Goal: Information Seeking & Learning: Learn about a topic

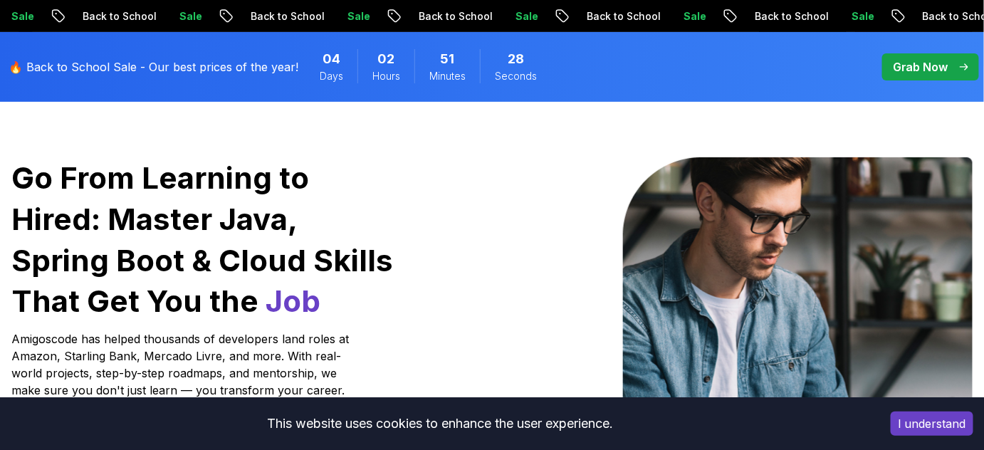
scroll to position [258, 0]
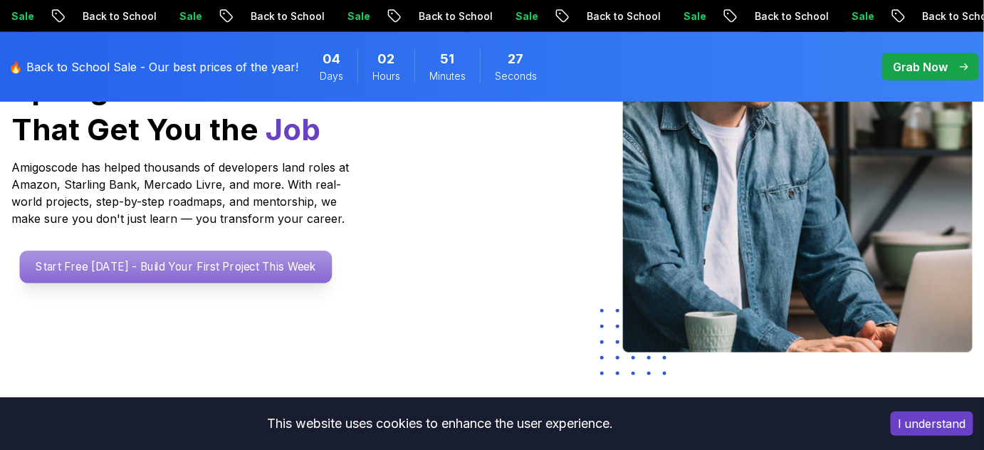
click at [188, 263] on p "Start Free [DATE] - Build Your First Project This Week" at bounding box center [176, 267] width 313 height 33
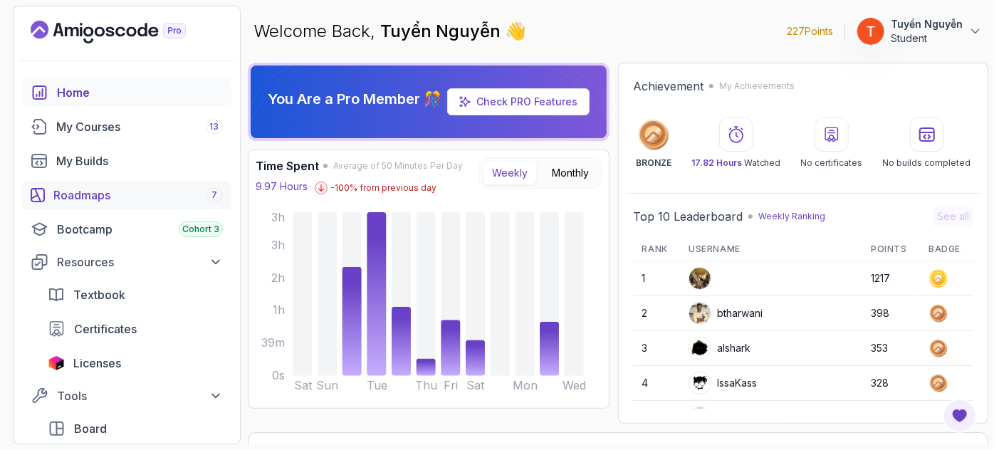
click at [84, 201] on div "Roadmaps 7" at bounding box center [137, 195] width 169 height 17
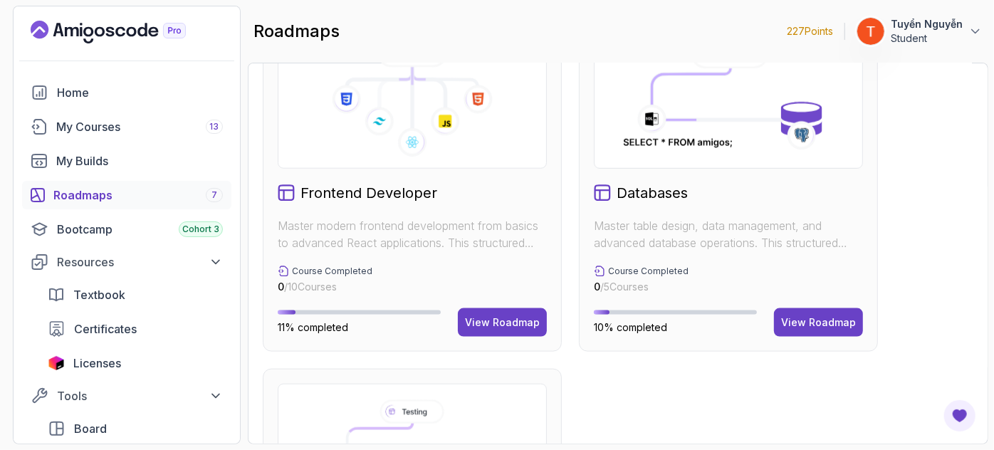
scroll to position [906, 0]
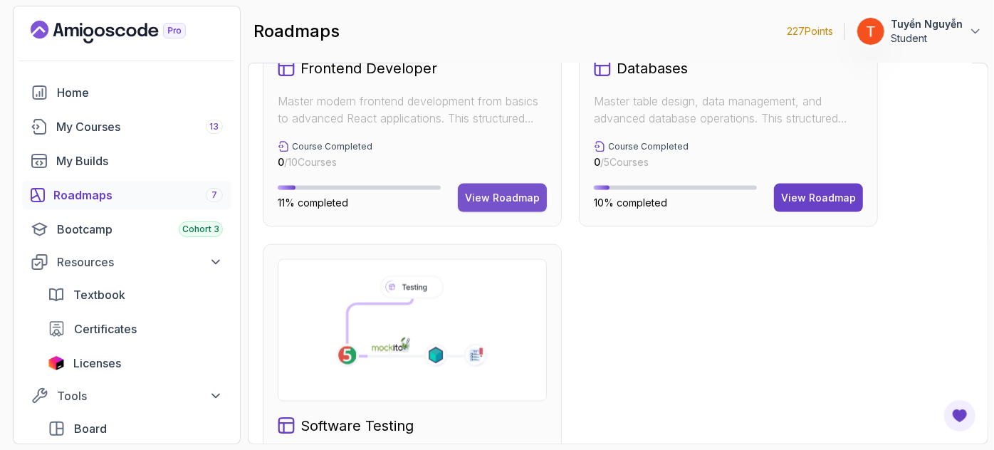
click at [496, 197] on div "View Roadmap" at bounding box center [502, 198] width 75 height 14
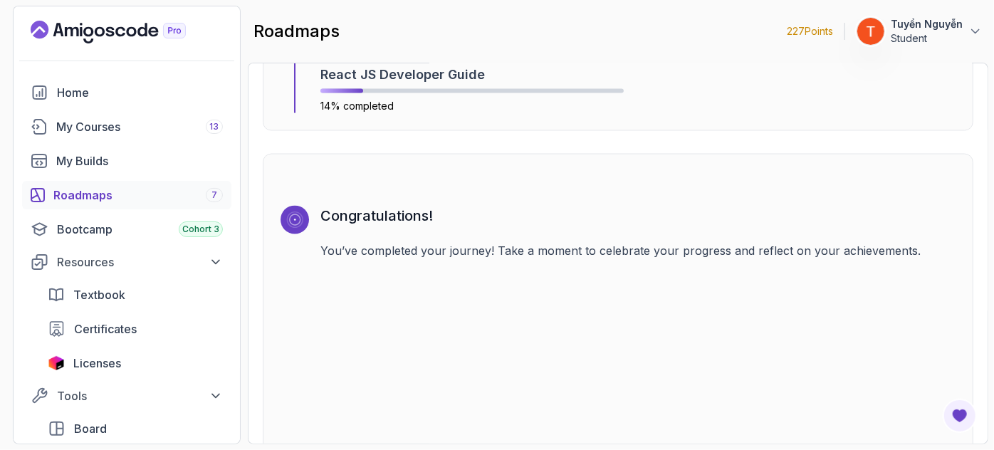
scroll to position [3696, 0]
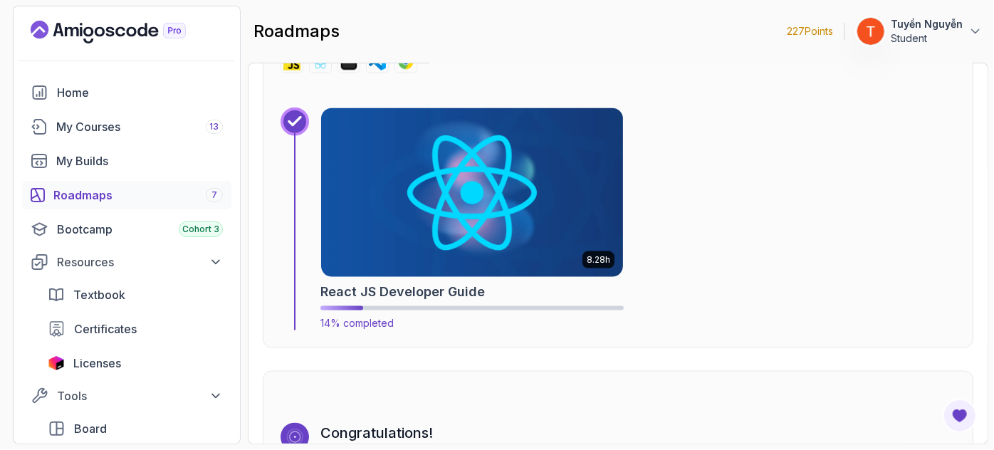
click at [440, 193] on img at bounding box center [471, 193] width 317 height 178
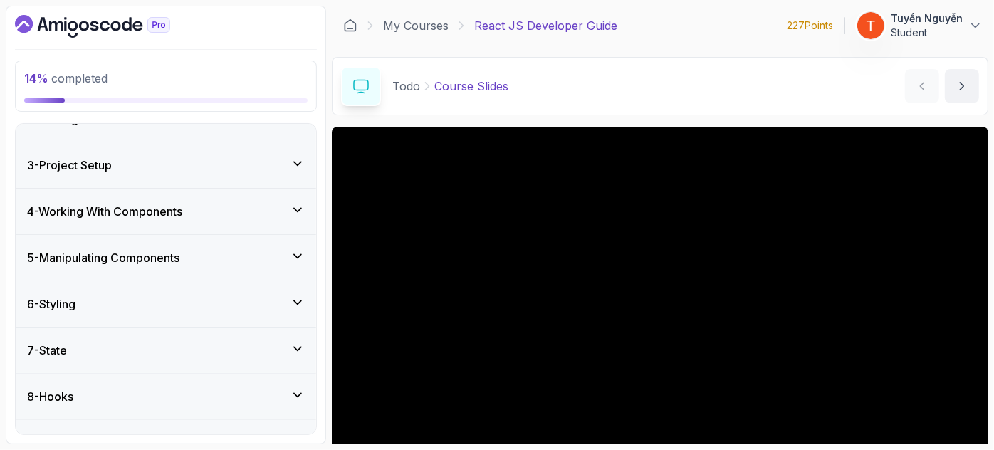
click at [172, 203] on h3 "4 - Working With Components" at bounding box center [104, 211] width 155 height 17
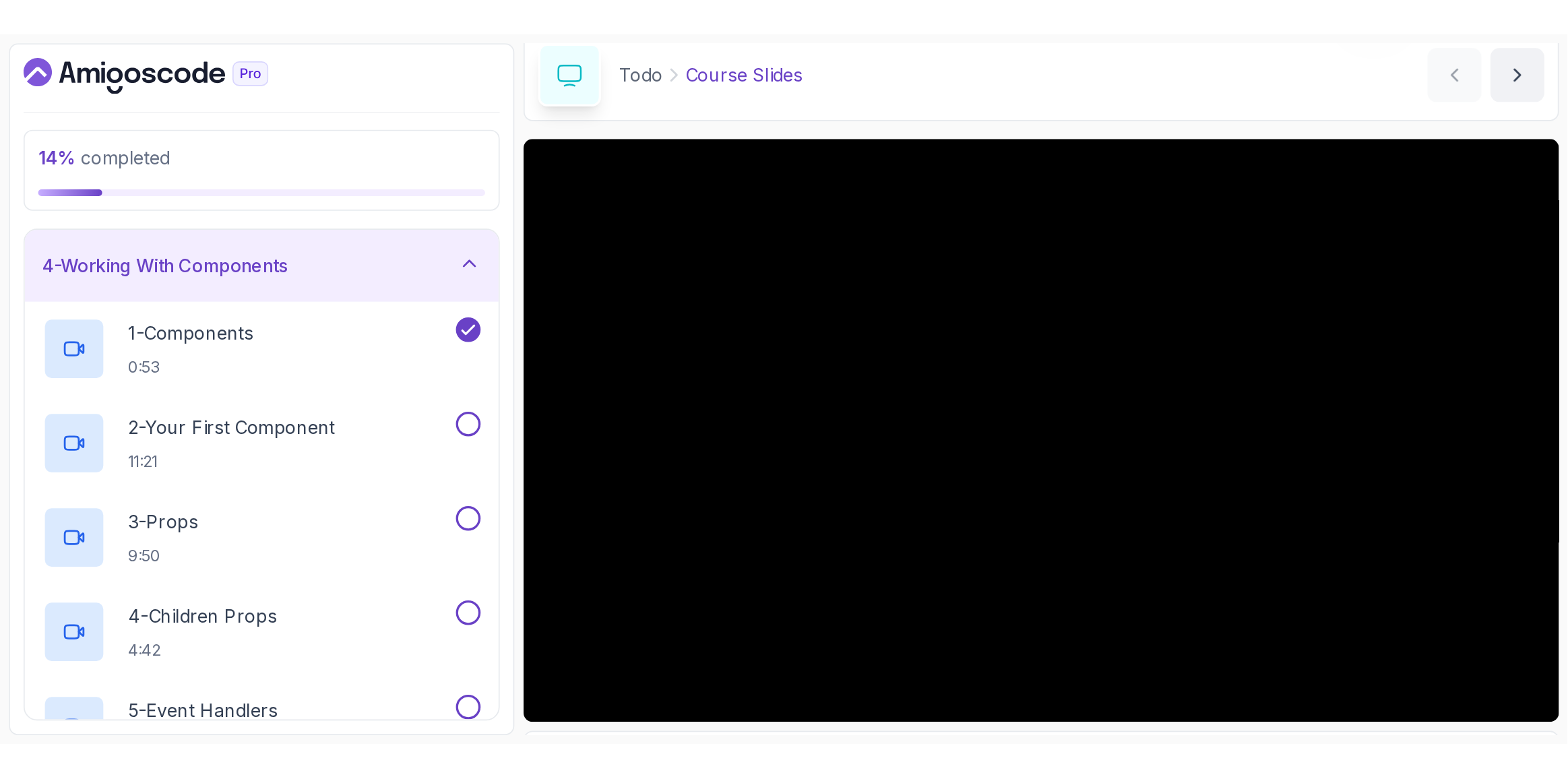
scroll to position [122, 0]
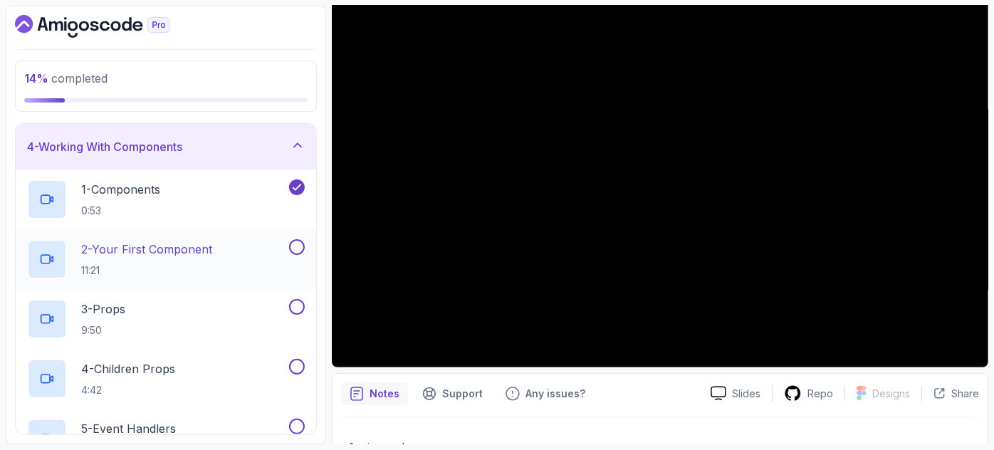
click at [145, 250] on p "2 - Your First Component" at bounding box center [146, 249] width 131 height 17
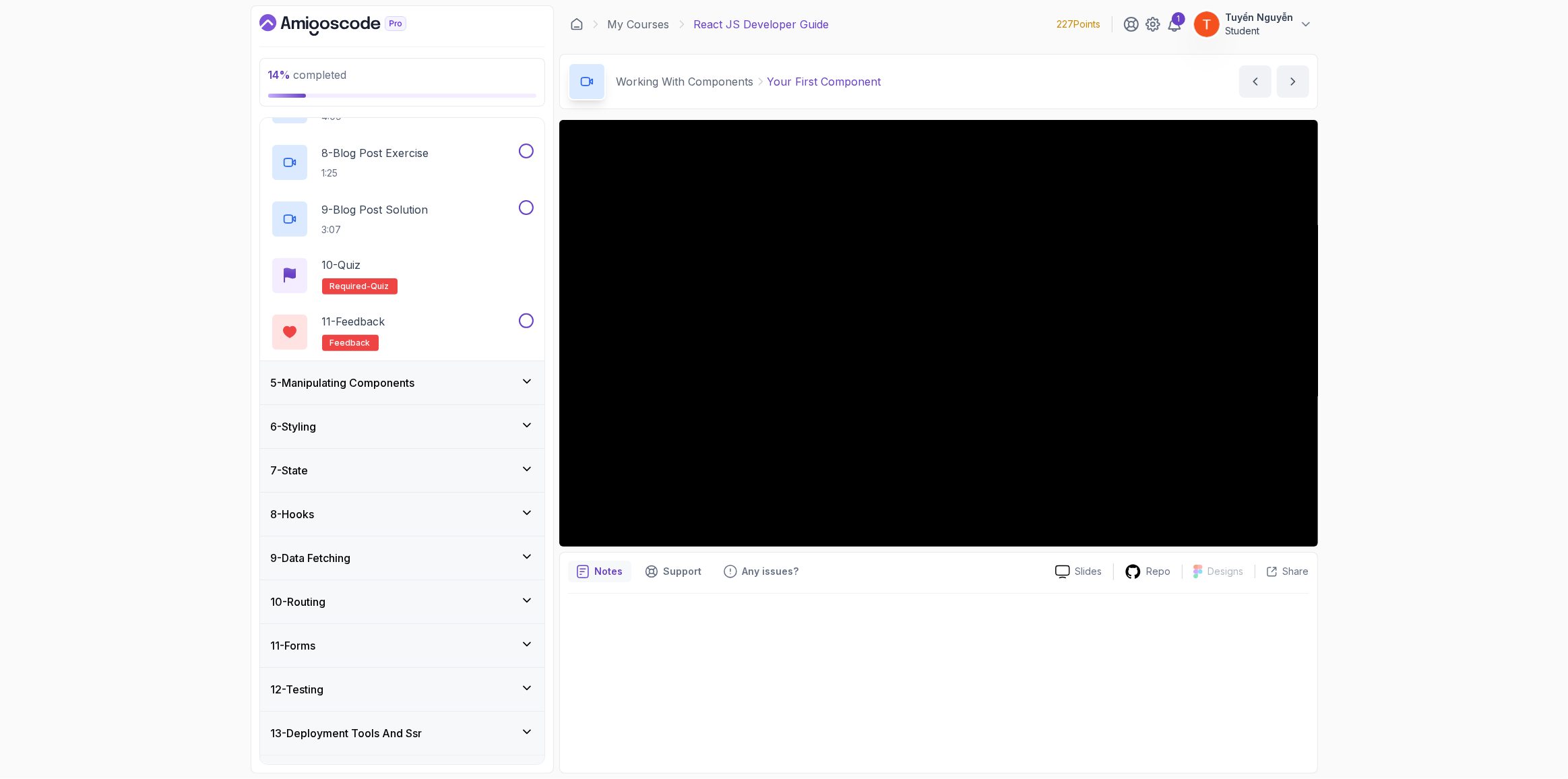
scroll to position [560, 0]
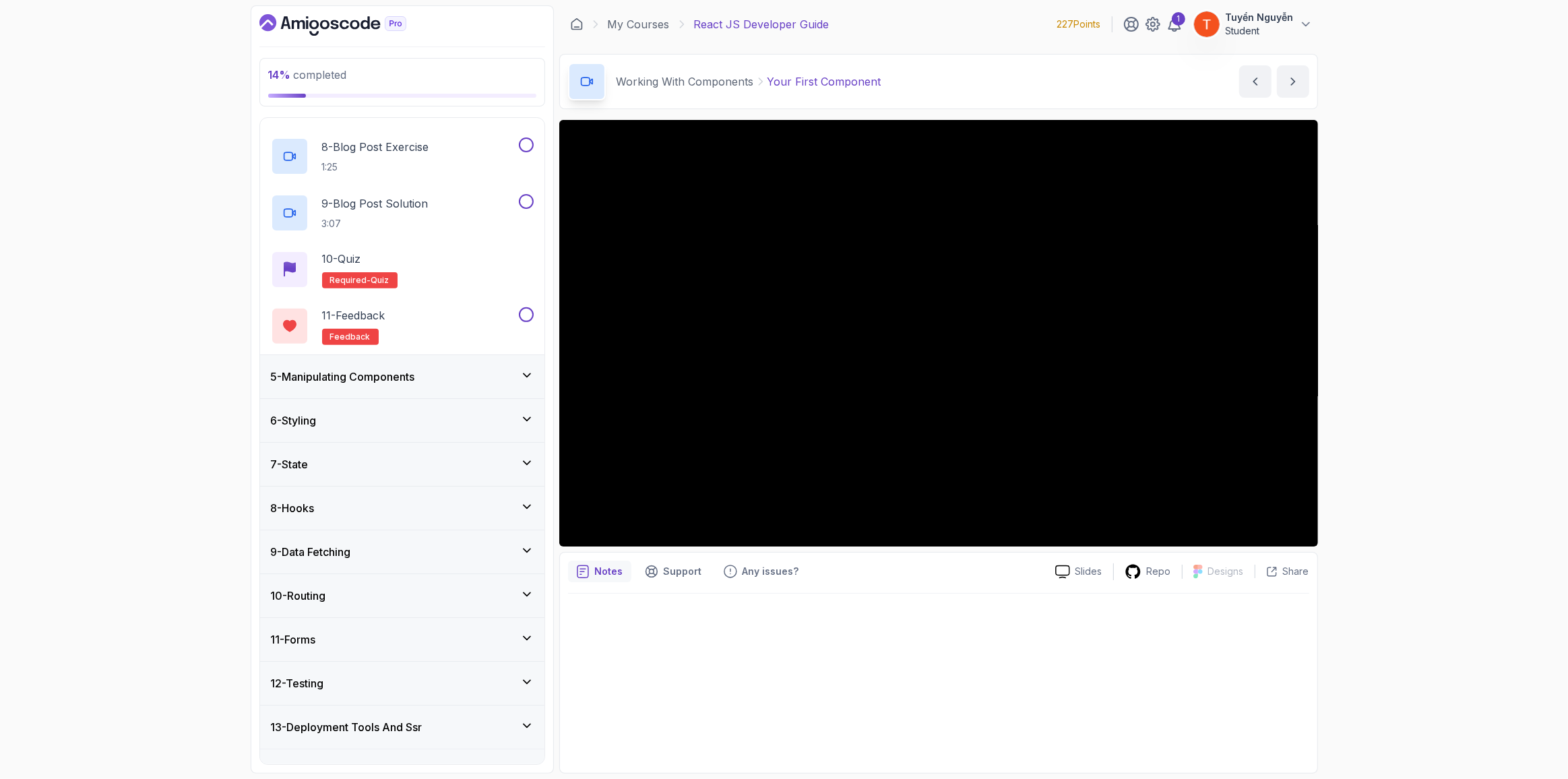
click at [385, 375] on h3 "5 - Manipulating Components" at bounding box center [343, 376] width 144 height 16
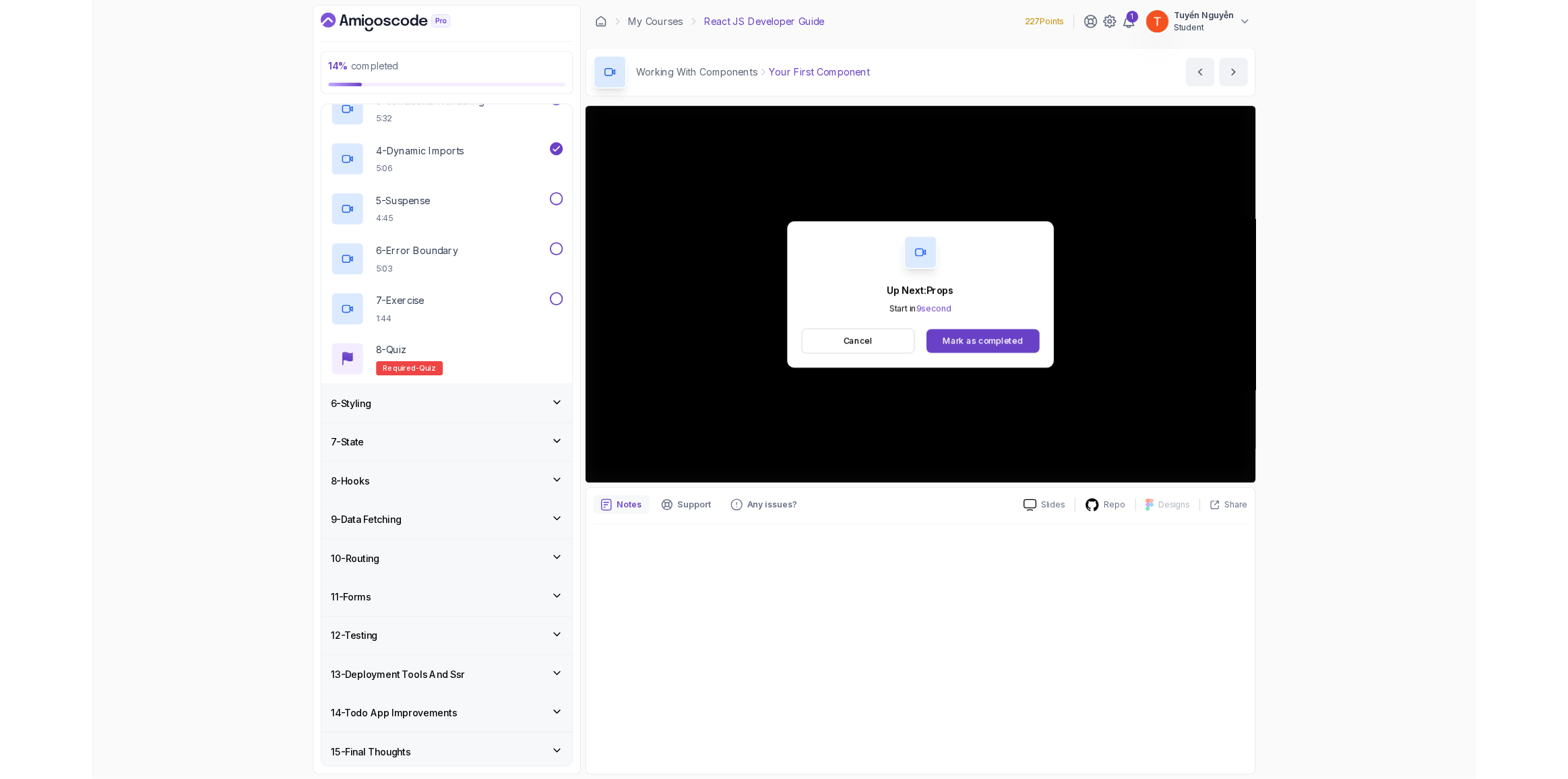
scroll to position [457, 0]
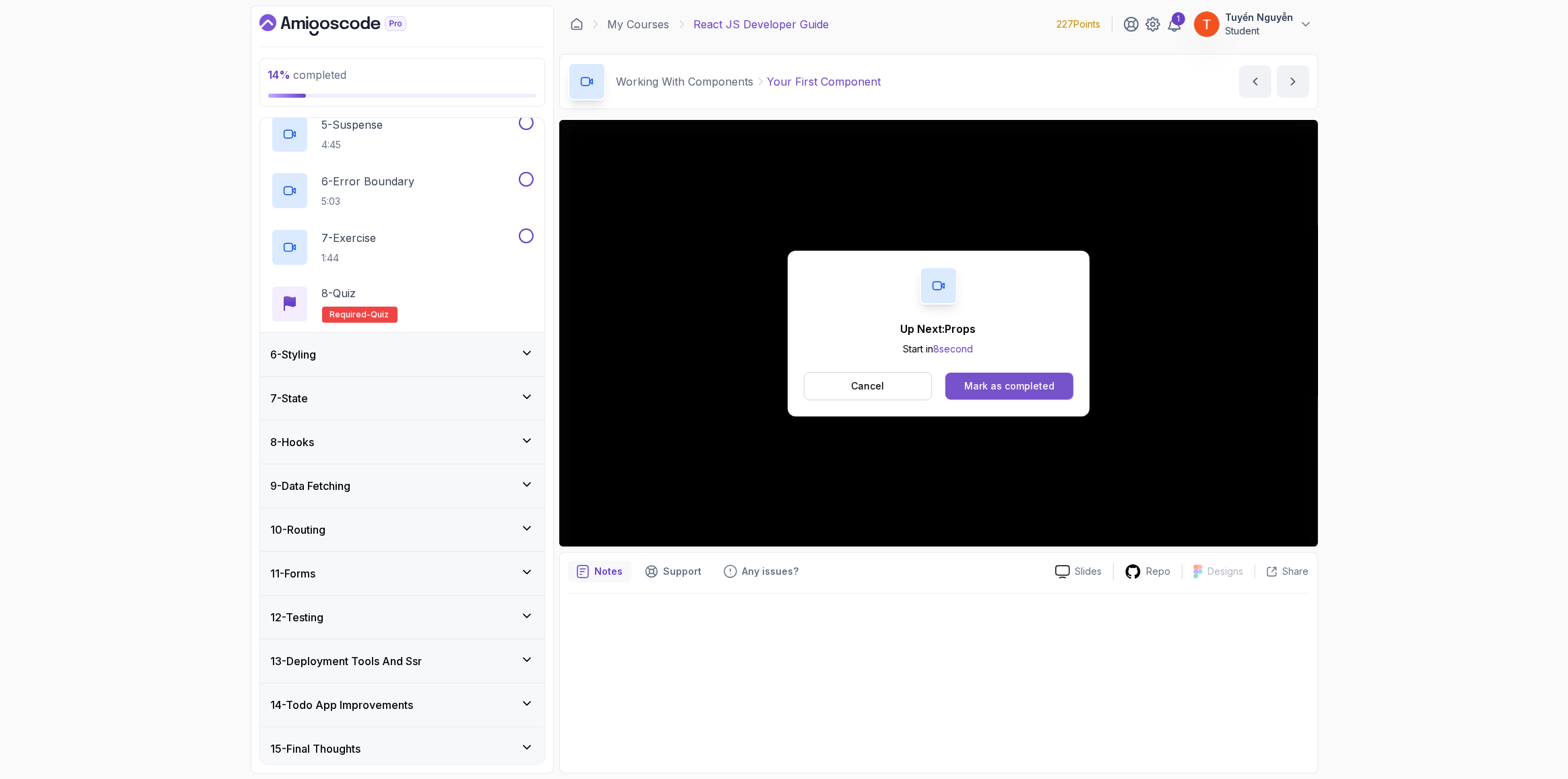
click at [930, 387] on div "Mark as completed" at bounding box center [1009, 386] width 90 height 13
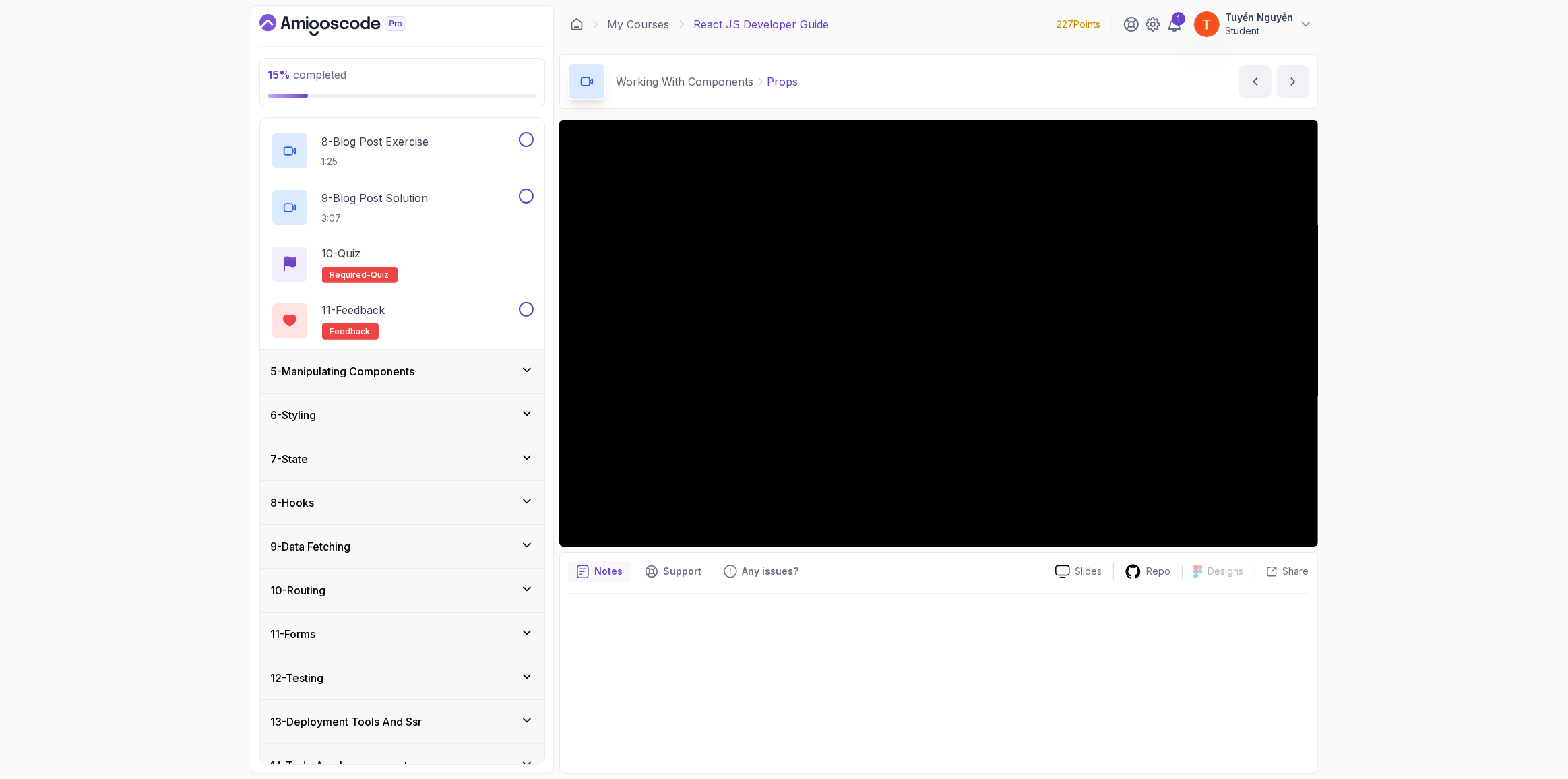
scroll to position [627, 0]
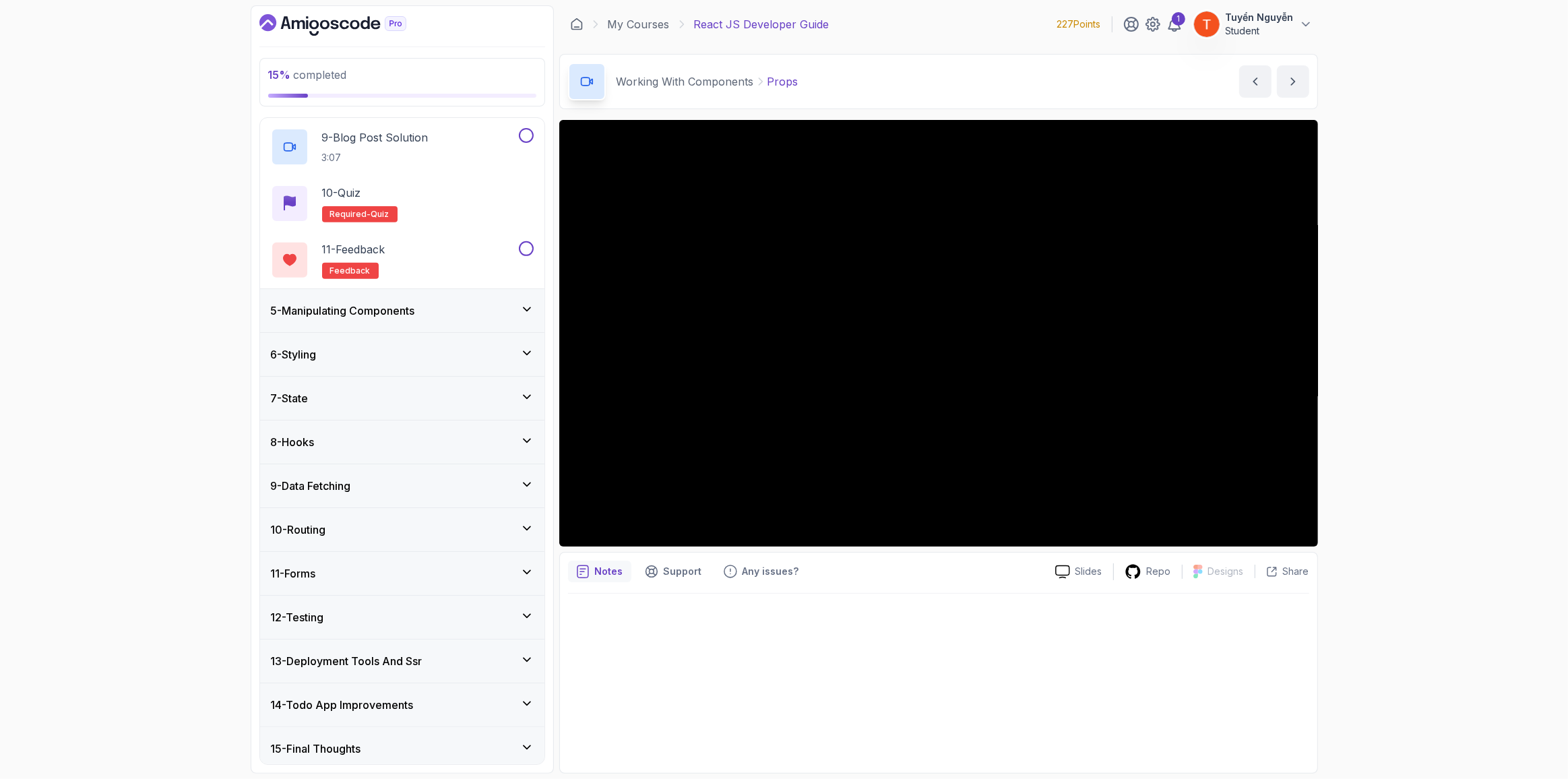
click at [427, 292] on div "5 - Manipulating Components" at bounding box center [402, 310] width 284 height 44
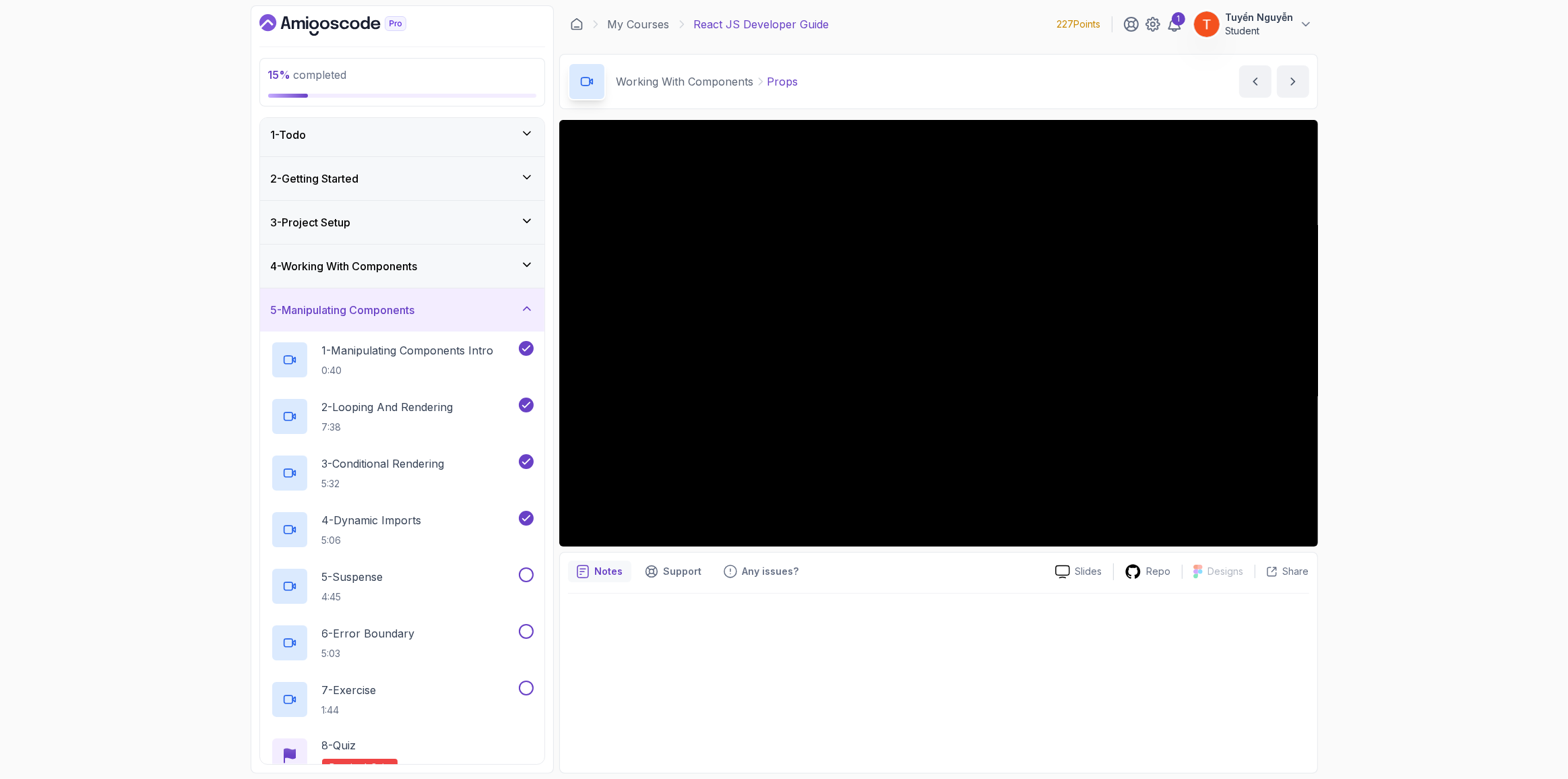
click at [409, 304] on h3 "5 - Manipulating Components" at bounding box center [343, 310] width 144 height 16
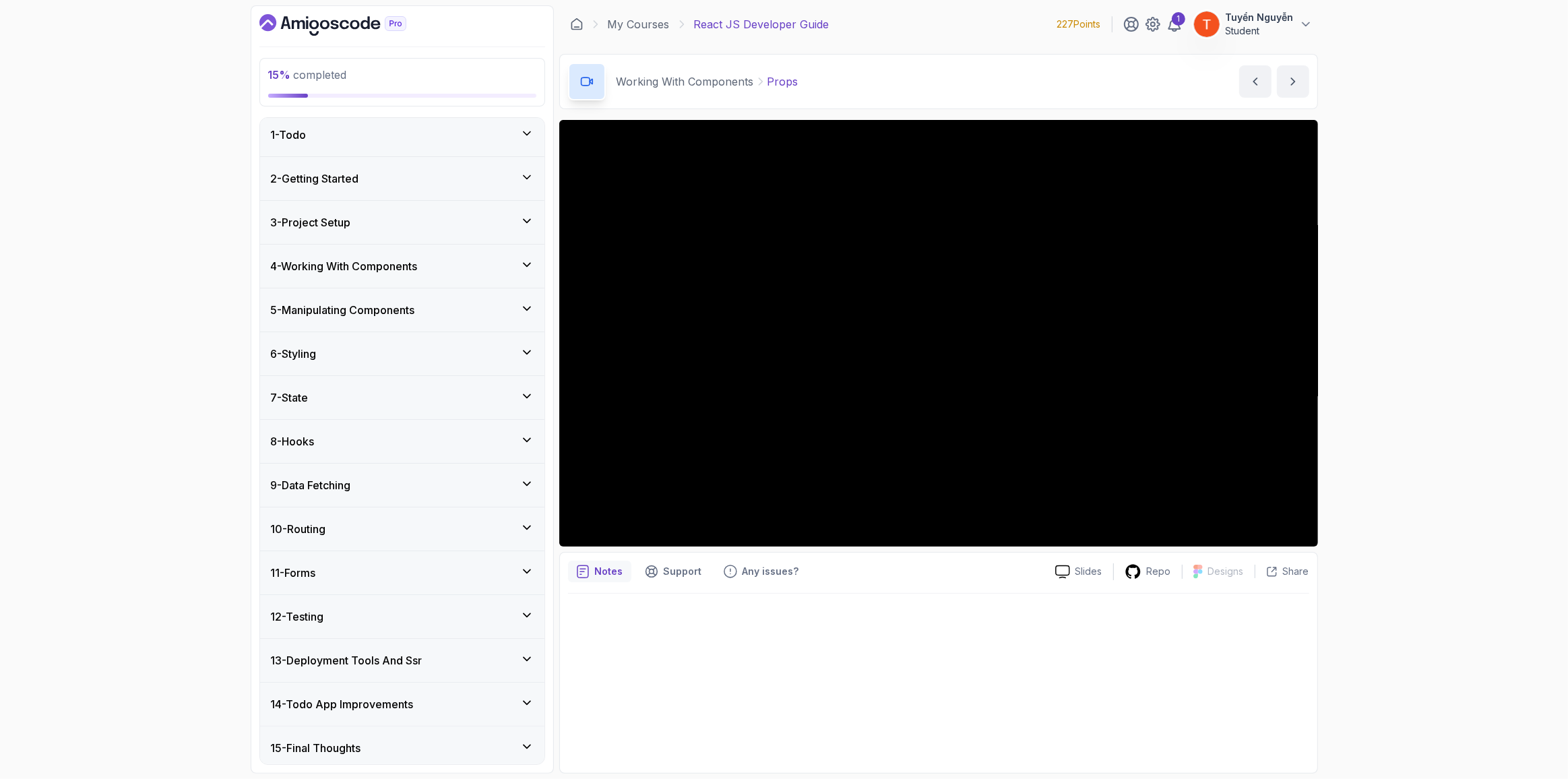
click at [393, 357] on div "6 - Styling" at bounding box center [402, 353] width 263 height 16
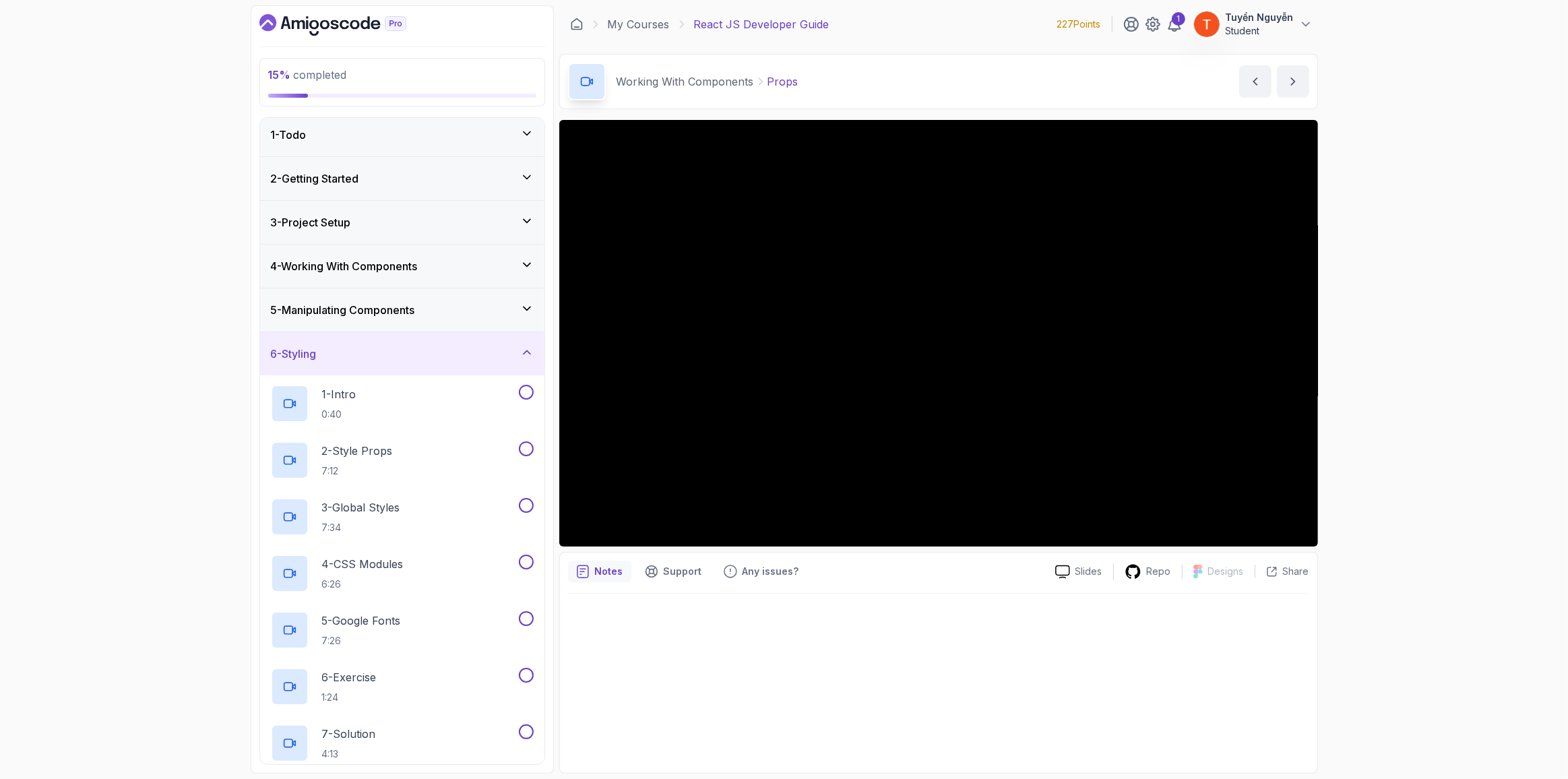
click at [393, 357] on div "6 - Styling" at bounding box center [402, 353] width 263 height 16
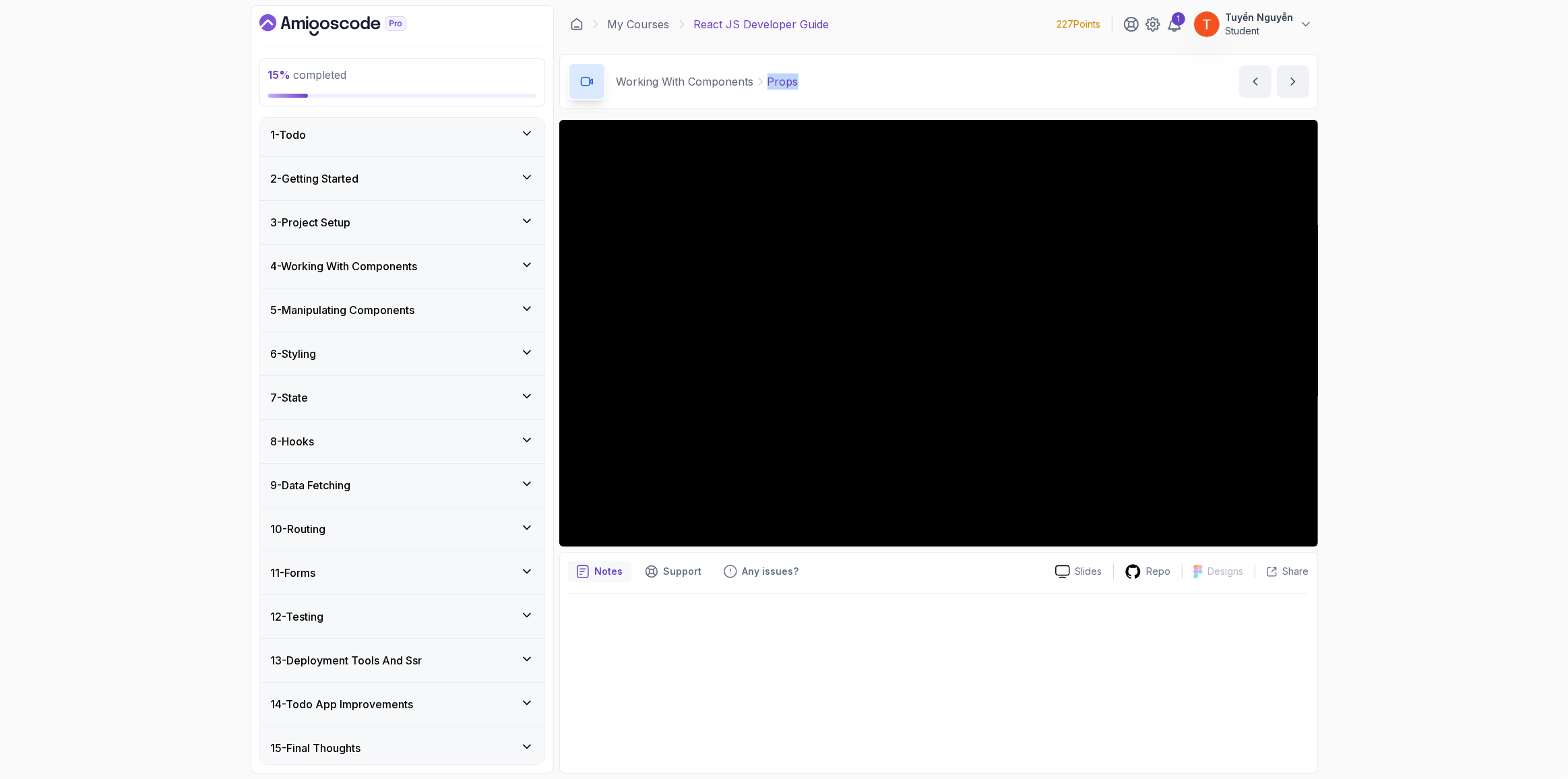
copy p "Props"
drag, startPoint x: 766, startPoint y: 80, endPoint x: 832, endPoint y: 81, distance: 66.0
click at [832, 81] on div "Working With Components Props Props by [PERSON_NAME]" at bounding box center [939, 81] width 759 height 55
